Goal: Task Accomplishment & Management: Manage account settings

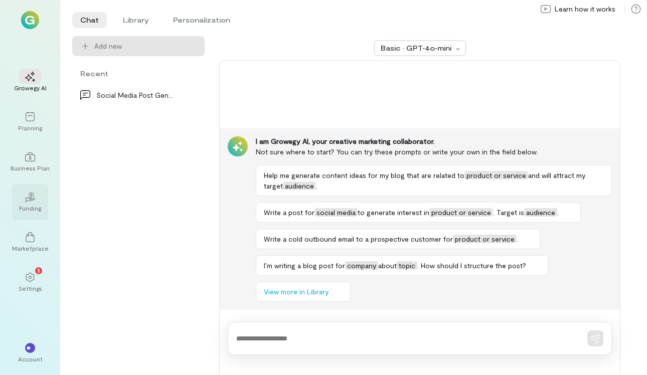
click at [32, 204] on div "Funding" at bounding box center [30, 208] width 22 height 8
click at [41, 278] on div "1" at bounding box center [30, 276] width 22 height 15
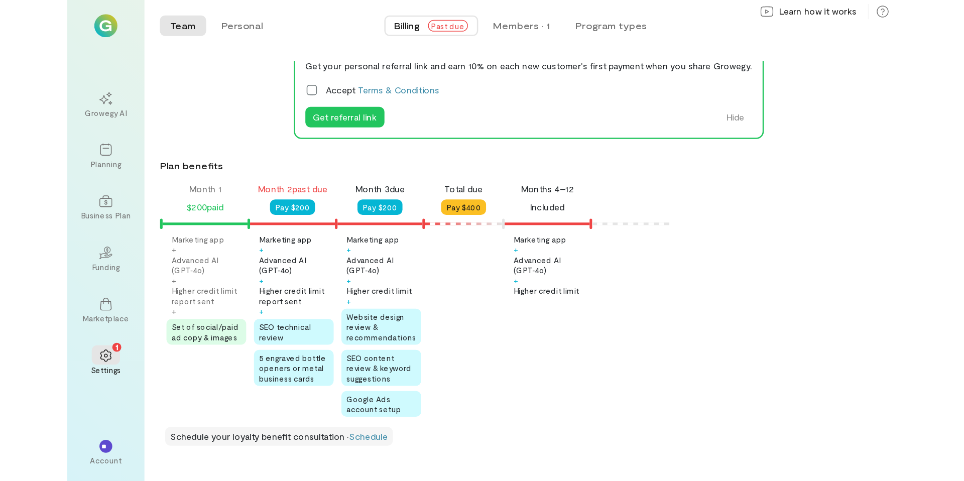
scroll to position [69, 0]
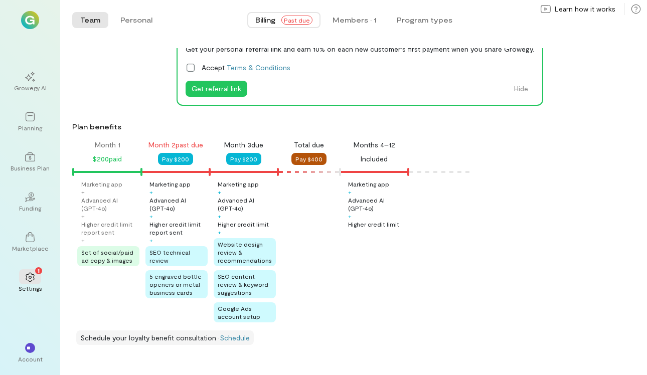
click at [311, 154] on button "Pay $400" at bounding box center [309, 159] width 35 height 12
click at [310, 157] on button "Pay $400" at bounding box center [309, 159] width 35 height 12
